Goal: Information Seeking & Learning: Learn about a topic

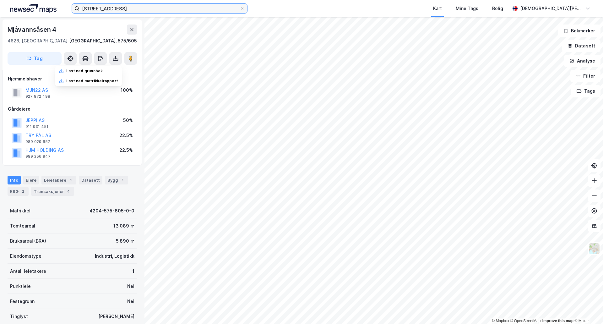
click at [151, 5] on input "[STREET_ADDRESS]" at bounding box center [159, 8] width 160 height 9
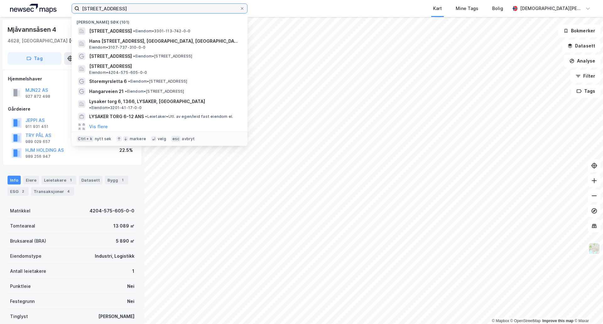
click at [151, 5] on input "[STREET_ADDRESS]" at bounding box center [159, 8] width 160 height 9
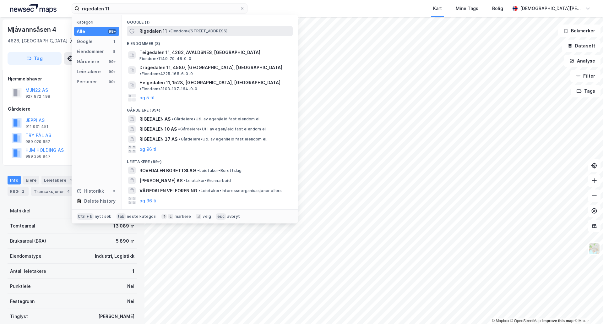
click at [227, 29] on span "• Eiendom • [STREET_ADDRESS]" at bounding box center [197, 31] width 59 height 5
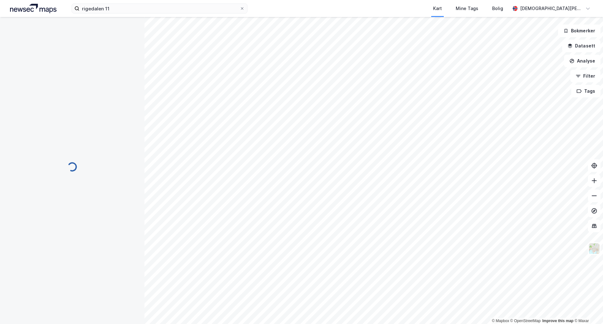
scroll to position [1, 0]
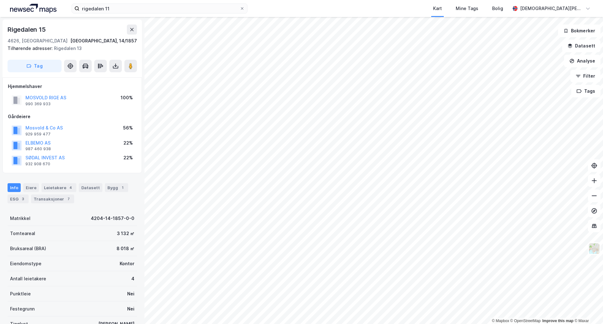
scroll to position [1, 0]
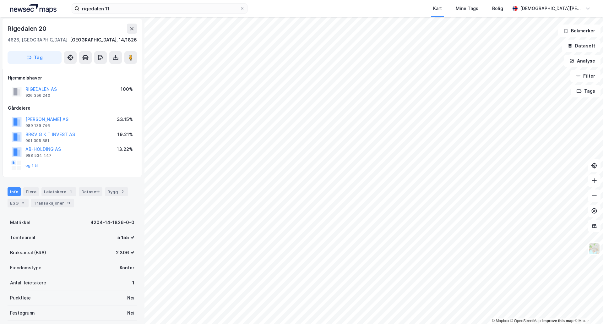
scroll to position [1, 0]
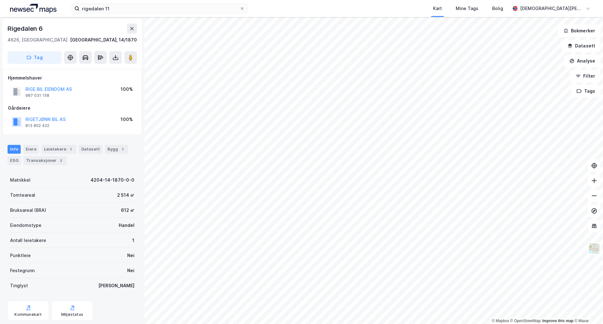
scroll to position [1, 0]
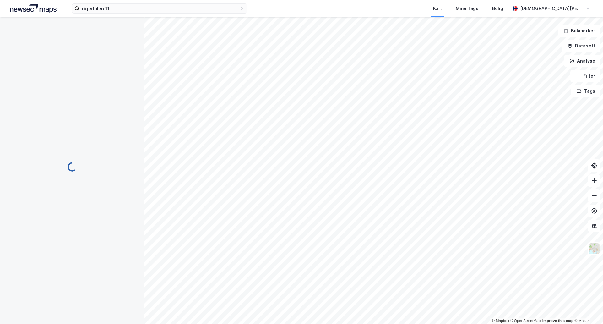
scroll to position [1, 0]
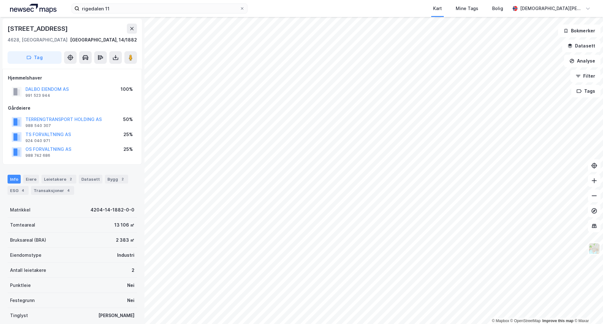
scroll to position [1, 0]
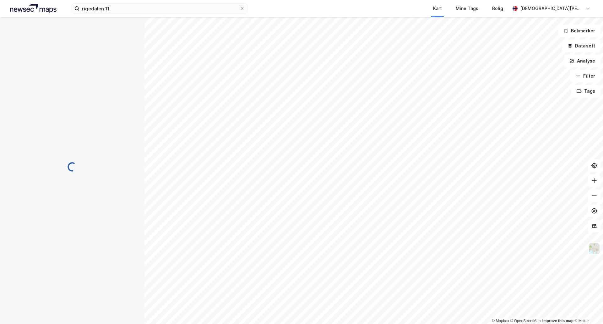
scroll to position [1, 0]
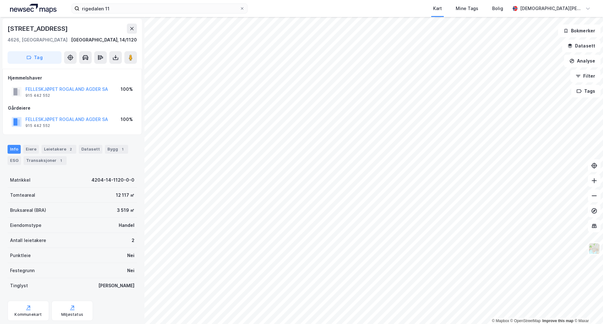
scroll to position [1, 0]
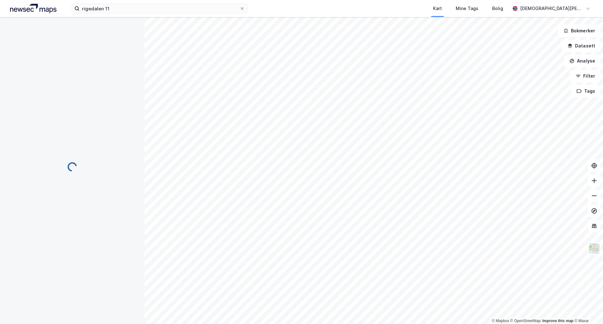
scroll to position [1, 0]
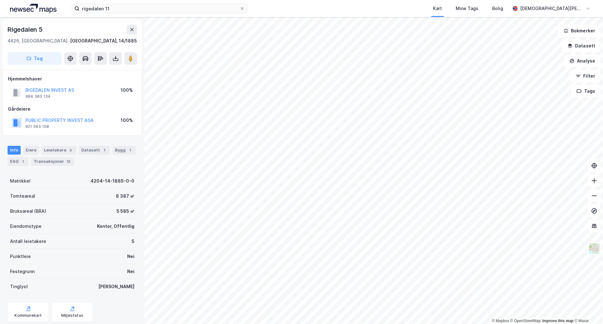
scroll to position [1, 0]
click at [41, 149] on div "Leietakere 5" at bounding box center [58, 149] width 35 height 9
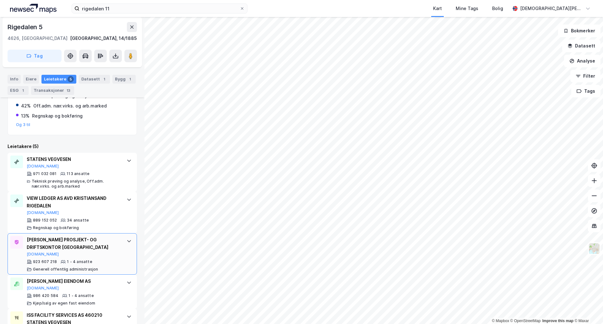
scroll to position [168, 0]
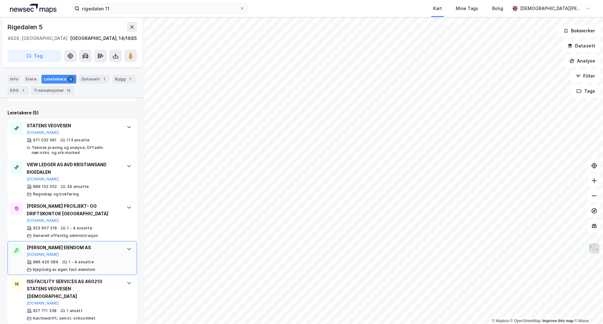
click at [117, 256] on div "[PERSON_NAME] EIENDOM AS [DOMAIN_NAME] 986 420 584 1 - 4 ansatte Kjøp/salg av e…" at bounding box center [72, 258] width 129 height 34
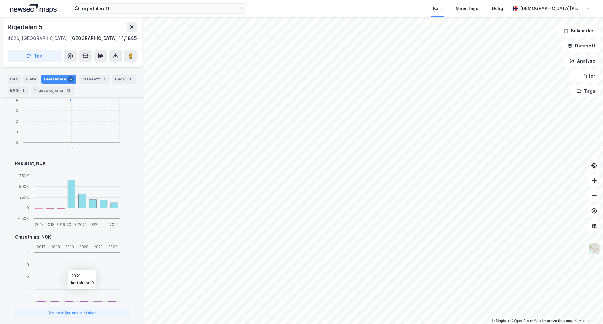
scroll to position [488, 0]
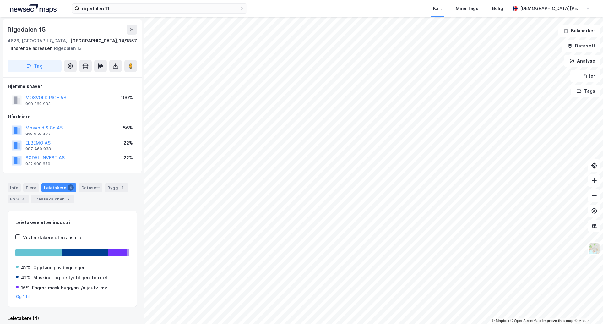
scroll to position [8, 0]
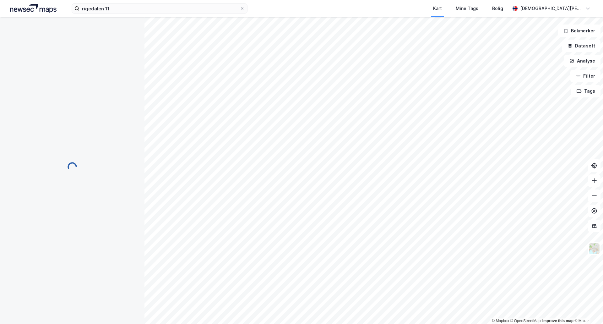
scroll to position [8, 0]
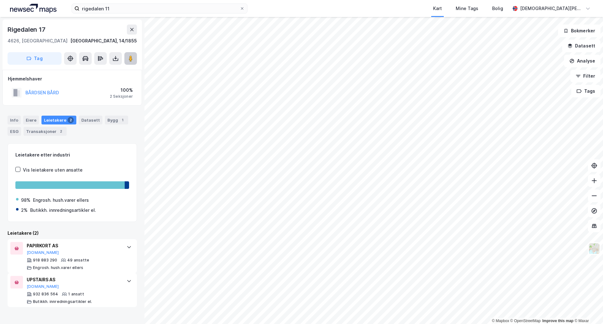
click at [132, 59] on image at bounding box center [131, 58] width 4 height 6
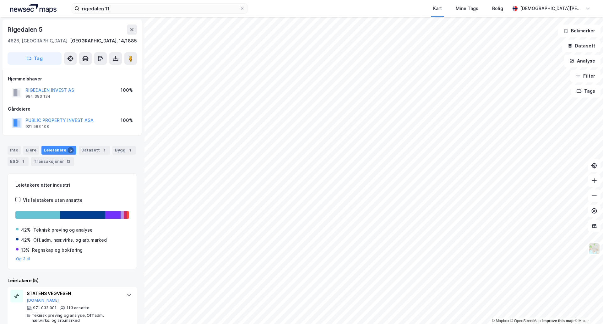
click at [439, 0] on html "rigedalen 11 Kart Mine Tags [PERSON_NAME] [PERSON_NAME] © Mapbox © OpenStreetMa…" at bounding box center [301, 162] width 603 height 324
click at [429, 0] on html "rigedalen 11 Kart Mine Tags [PERSON_NAME] [PERSON_NAME] © Mapbox © OpenStreetMa…" at bounding box center [301, 162] width 603 height 324
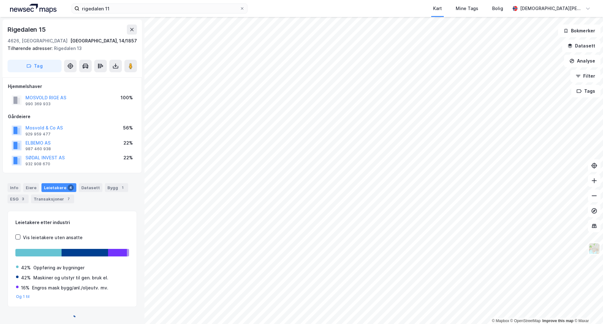
scroll to position [8, 0]
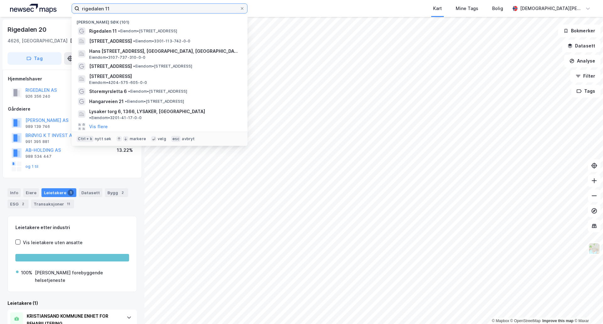
click at [182, 10] on input "rigedalen 11" at bounding box center [159, 8] width 160 height 9
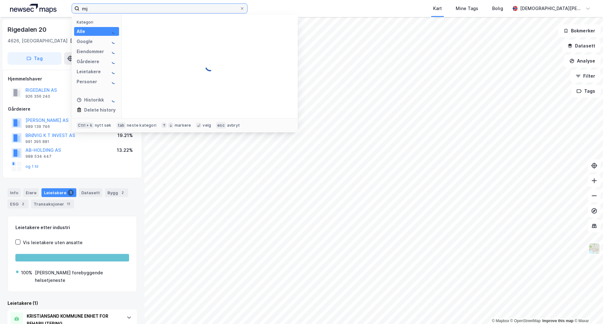
type input "m"
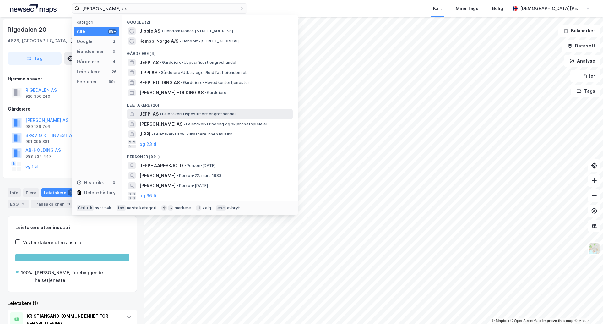
click at [180, 112] on span "• Leietaker • Uspesifisert engroshandel" at bounding box center [198, 114] width 76 height 5
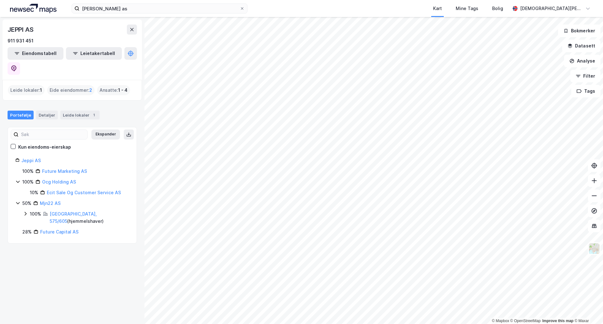
click at [50, 8] on img at bounding box center [33, 8] width 47 height 9
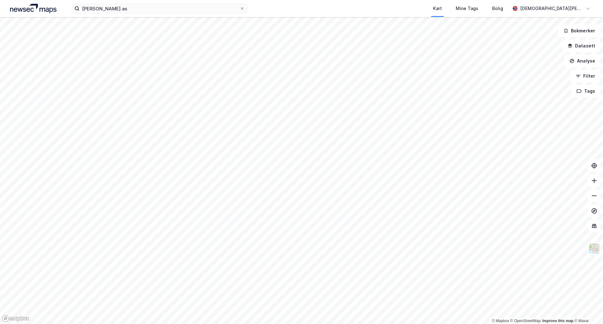
click at [374, 14] on div "jeppi as Kart Mine Tags [PERSON_NAME] [PERSON_NAME] © Mapbox © OpenStreetMap Im…" at bounding box center [301, 162] width 603 height 324
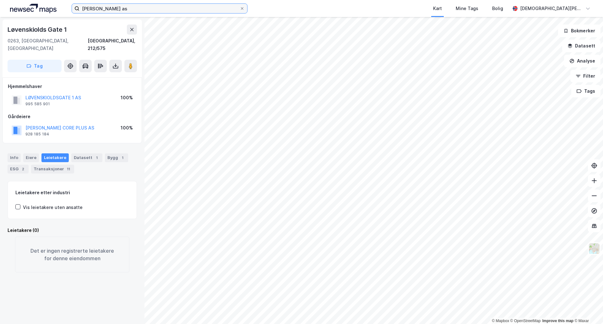
click at [202, 7] on input "[PERSON_NAME] as" at bounding box center [159, 8] width 160 height 9
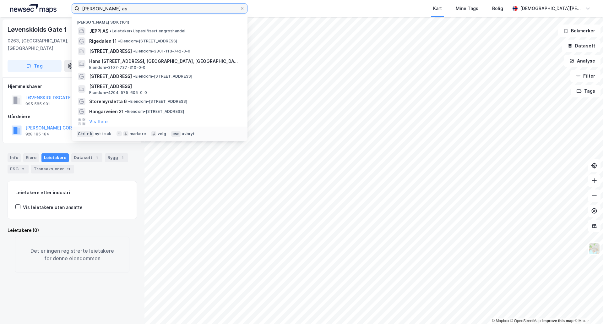
click at [202, 7] on input "[PERSON_NAME] as" at bounding box center [159, 8] width 160 height 9
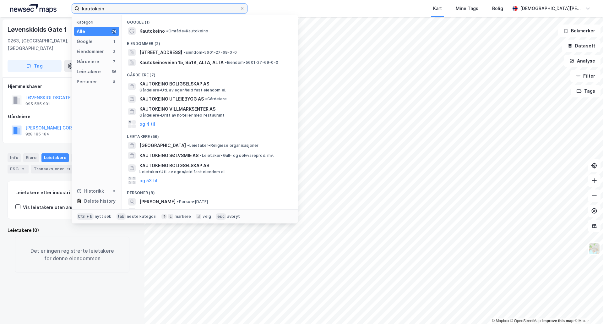
type input "kautokein"
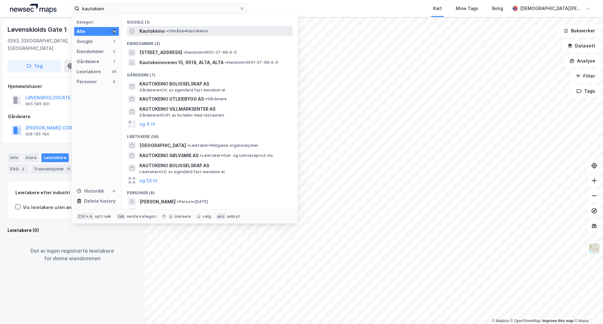
drag, startPoint x: 203, startPoint y: 39, endPoint x: 201, endPoint y: 35, distance: 3.9
click at [201, 36] on div "Eiendommer (2)" at bounding box center [210, 41] width 176 height 11
click at [201, 34] on div "Kautokeino • Område • [GEOGRAPHIC_DATA]" at bounding box center [216, 31] width 152 height 8
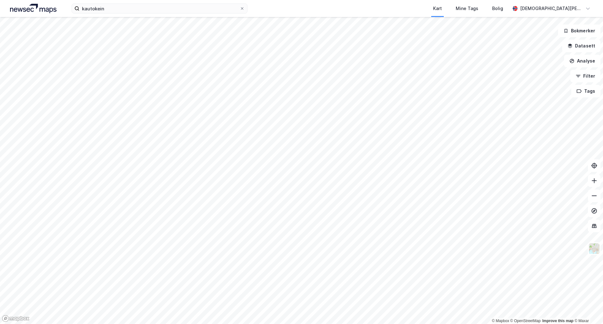
click at [337, 324] on html "kautokein Kart Mine Tags [PERSON_NAME] [PERSON_NAME] © Mapbox © OpenStreetMap I…" at bounding box center [301, 162] width 603 height 324
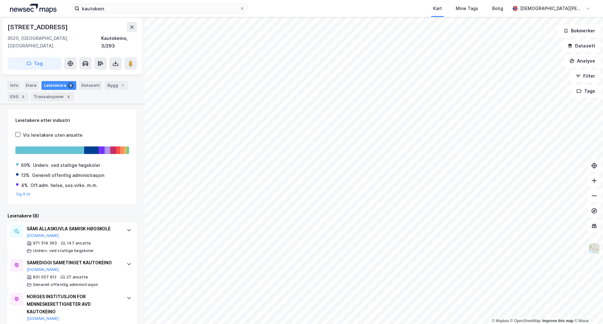
scroll to position [105, 0]
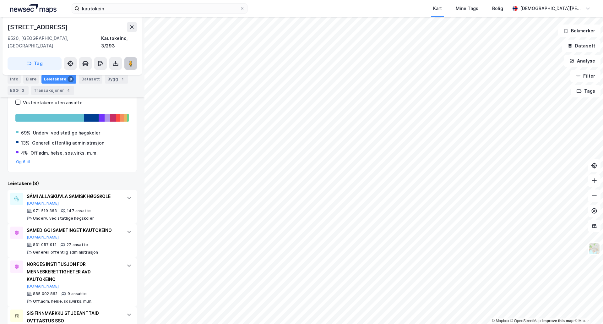
click at [129, 60] on icon at bounding box center [131, 63] width 6 height 6
